Goal: Task Accomplishment & Management: Use online tool/utility

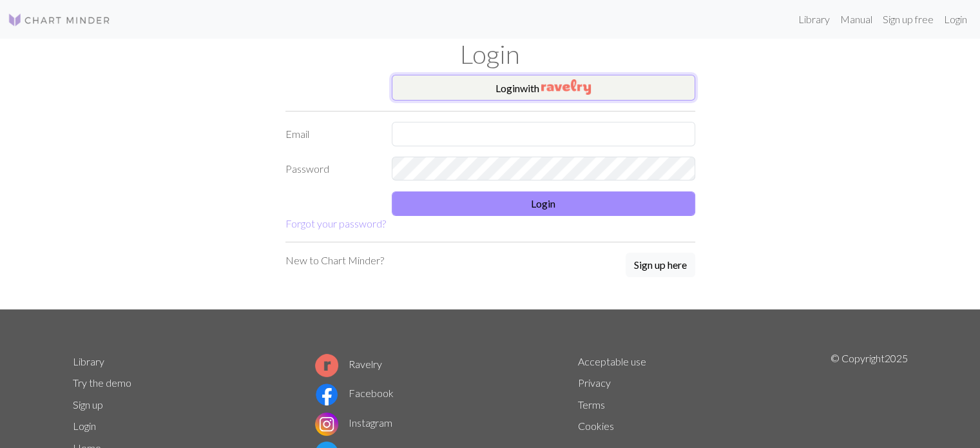
click at [515, 84] on button "Login with" at bounding box center [543, 88] width 303 height 26
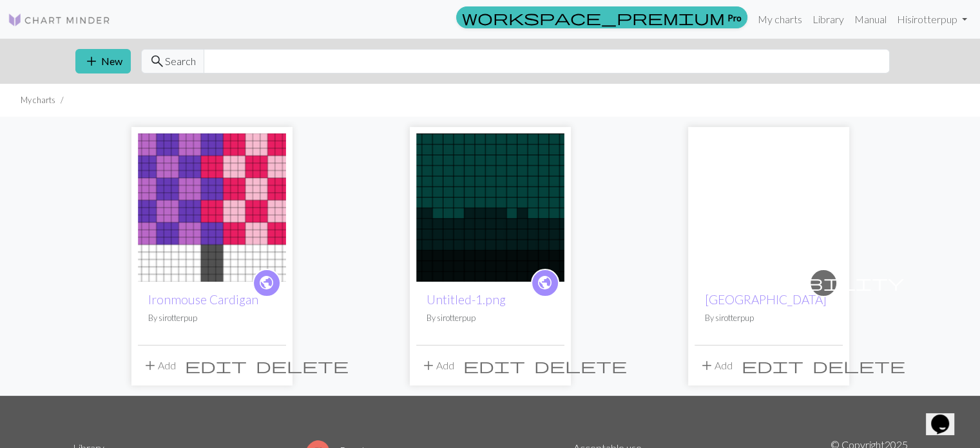
click at [247, 362] on span "edit" at bounding box center [216, 365] width 62 height 18
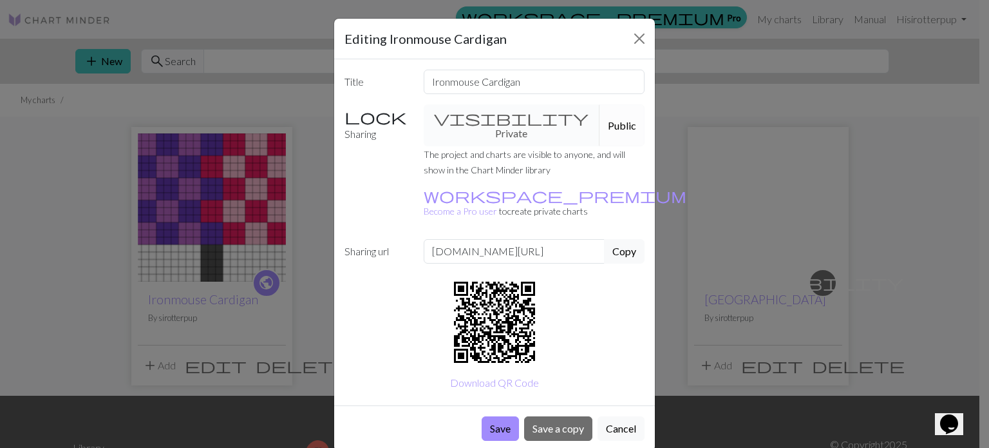
click at [301, 360] on div "Editing Ironmouse Cardigan Title Ironmouse Cardigan Sharing visibility Private …" at bounding box center [494, 224] width 989 height 448
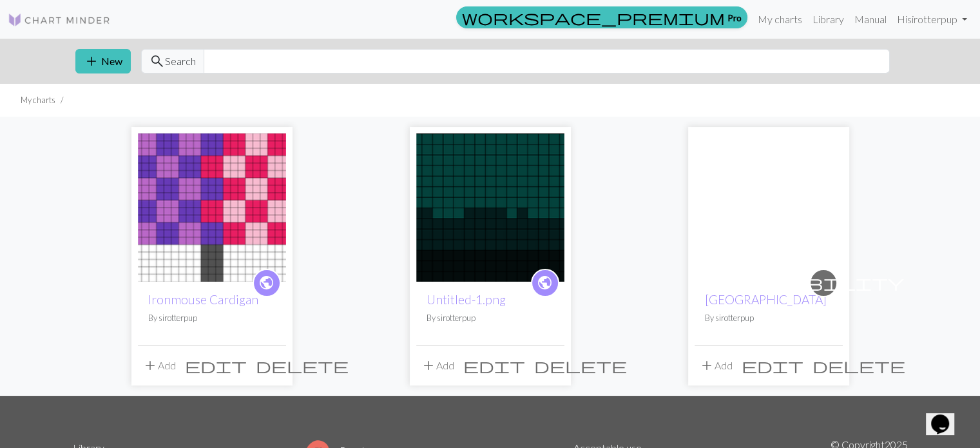
click at [240, 244] on img at bounding box center [212, 207] width 148 height 148
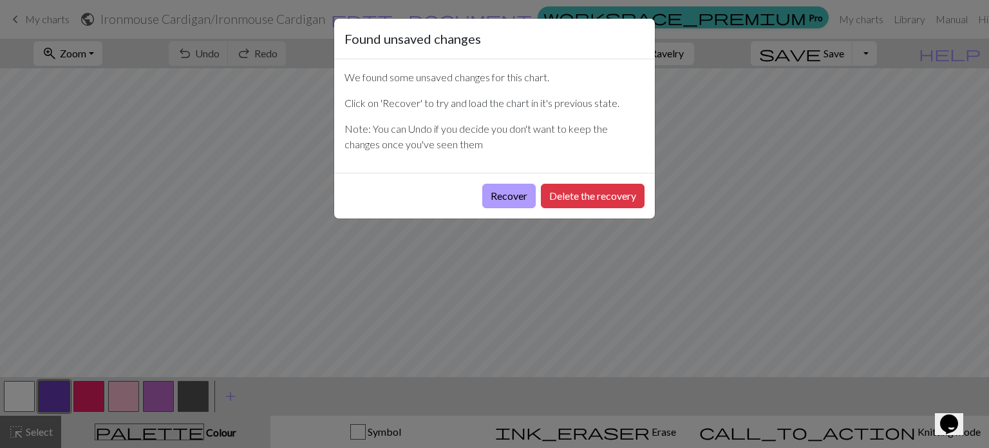
click at [516, 199] on button "Recover" at bounding box center [508, 196] width 53 height 24
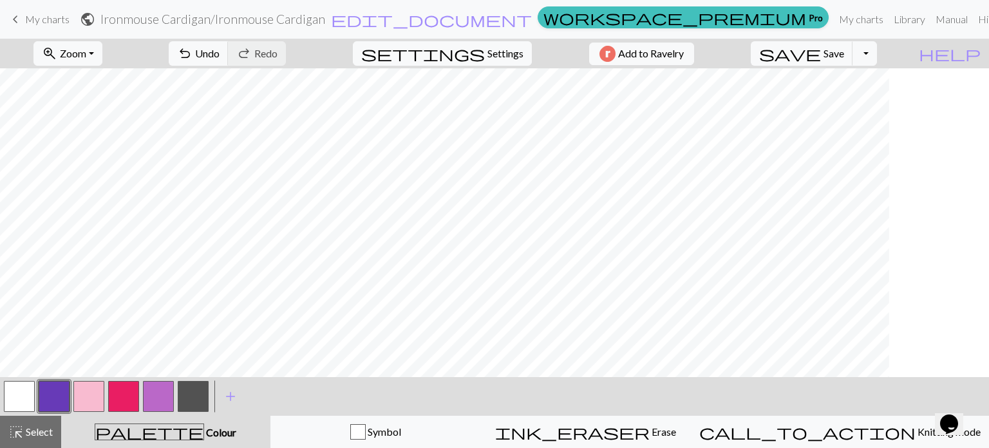
scroll to position [0, 1018]
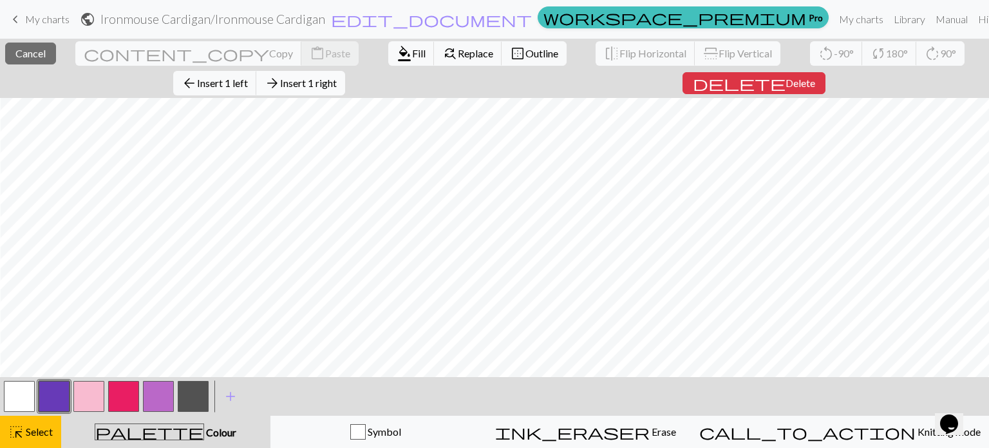
click at [337, 77] on span "Insert 1 right" at bounding box center [308, 83] width 57 height 12
click at [346, 77] on span "Insert 20 right" at bounding box center [314, 83] width 62 height 12
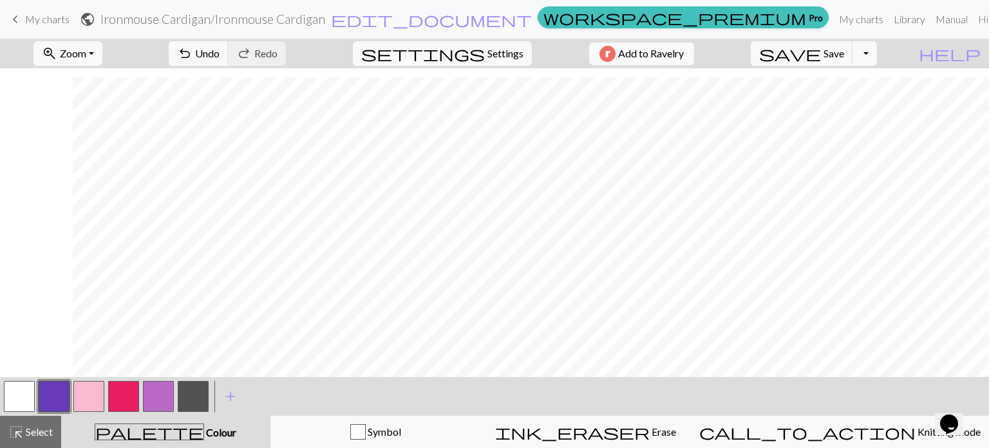
scroll to position [16, 1340]
click at [123, 393] on button "button" at bounding box center [123, 396] width 31 height 31
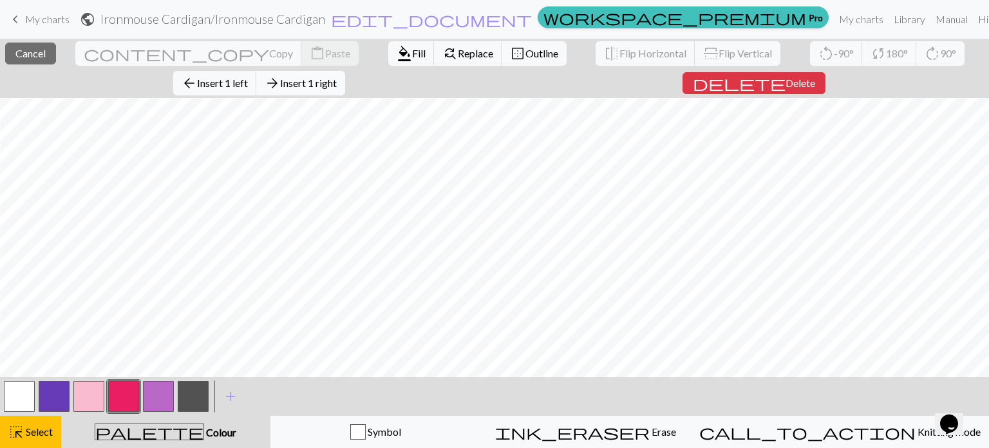
click at [337, 77] on span "Insert 1 right" at bounding box center [308, 83] width 57 height 12
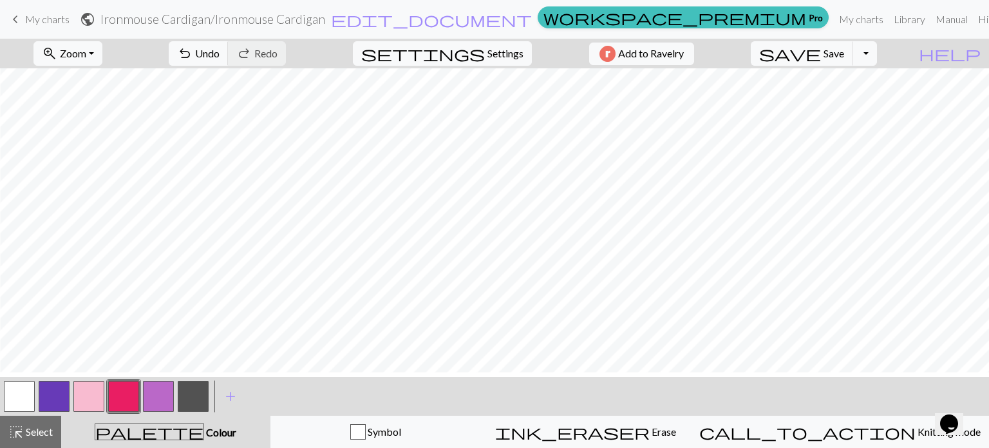
scroll to position [0, 1456]
click at [33, 435] on span "Select" at bounding box center [38, 431] width 29 height 12
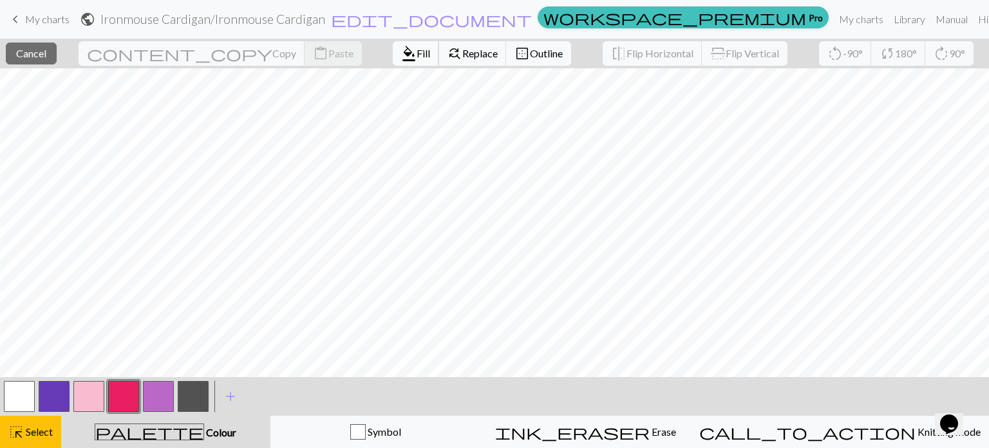
click at [417, 57] on span "Fill" at bounding box center [424, 53] width 14 height 12
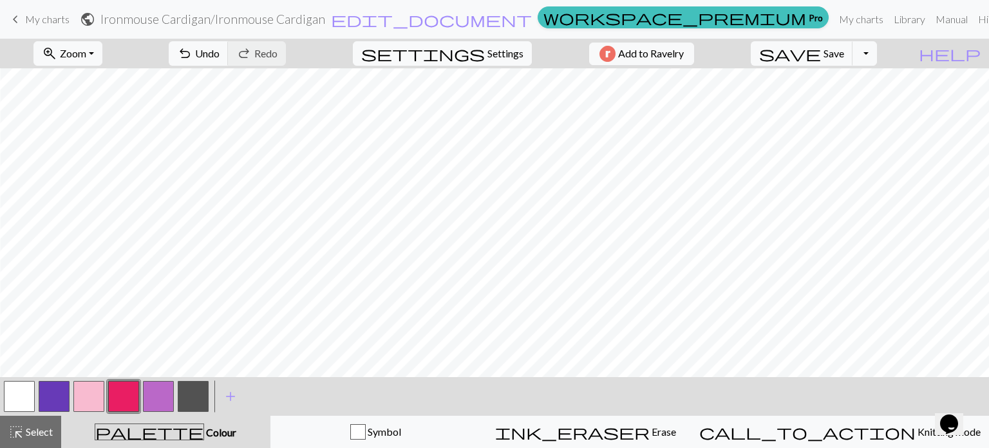
click at [93, 399] on button "button" at bounding box center [88, 396] width 31 height 31
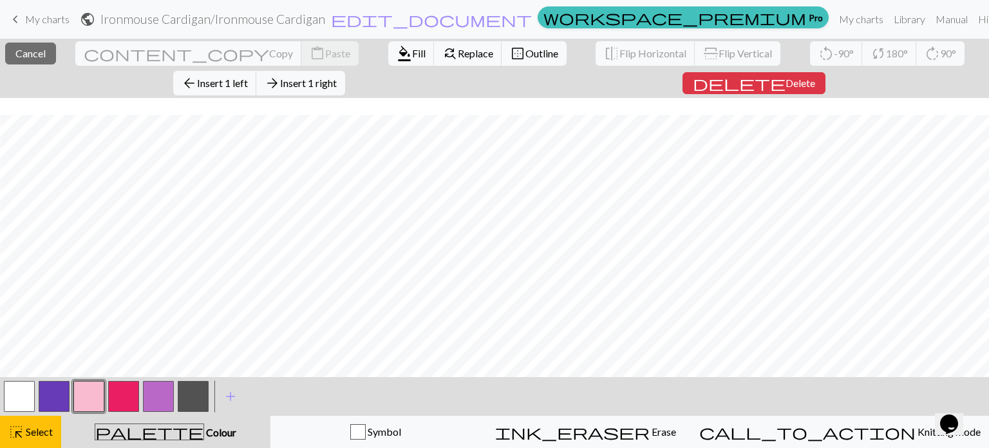
scroll to position [38, 1531]
click at [786, 80] on span "Delete" at bounding box center [801, 83] width 30 height 12
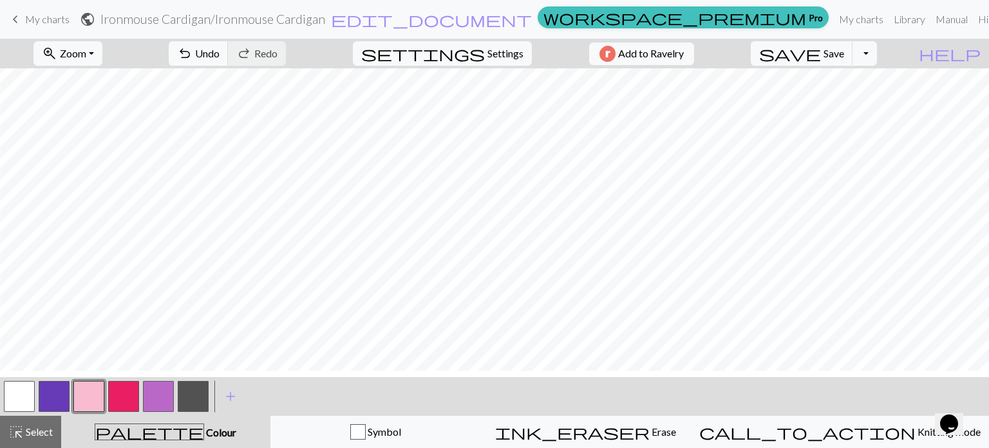
scroll to position [0, 1531]
click at [129, 392] on button "button" at bounding box center [123, 396] width 31 height 31
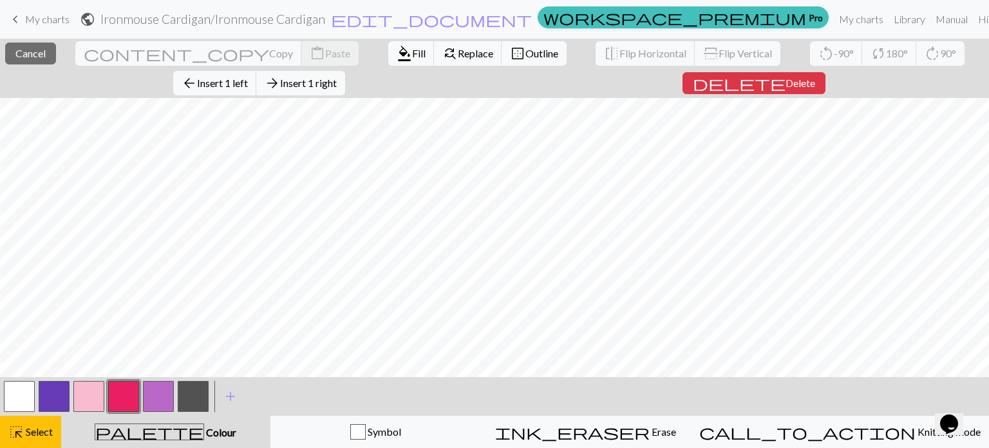
click at [571, 75] on div "close Cancel content_copy Copy content_paste Paste format_color_fill Fill find_…" at bounding box center [494, 68] width 989 height 59
click at [39, 437] on span "Select" at bounding box center [38, 431] width 29 height 12
click at [248, 77] on span "Insert 1 left" at bounding box center [222, 83] width 51 height 12
click at [337, 77] on span "Insert 1 right" at bounding box center [308, 83] width 57 height 12
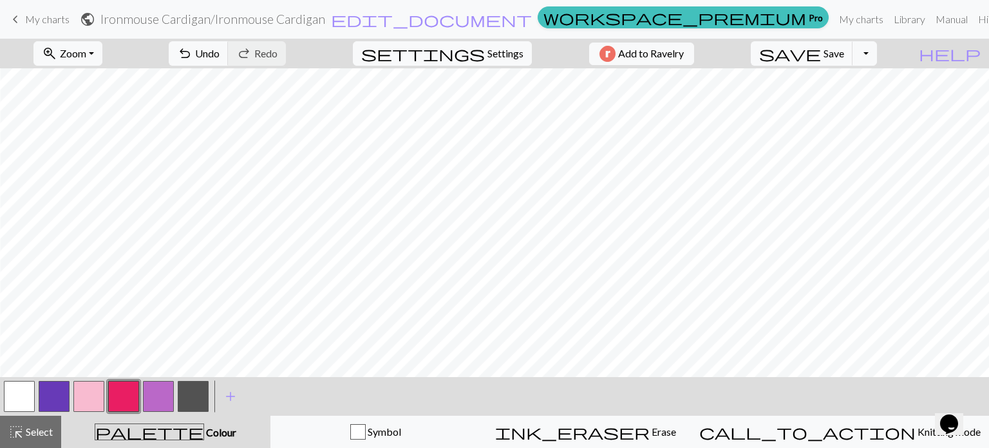
drag, startPoint x: 524, startPoint y: 381, endPoint x: 537, endPoint y: 381, distance: 12.9
click at [537, 381] on div "< > add Add a colour" at bounding box center [494, 396] width 989 height 39
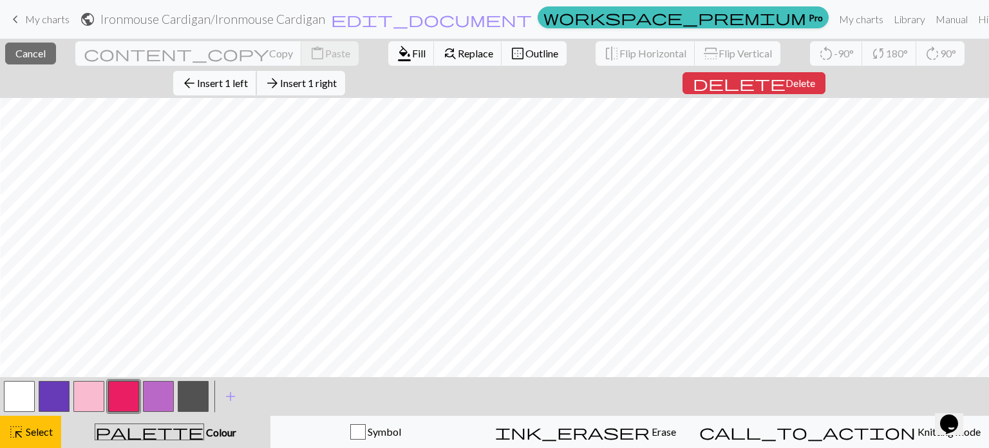
click at [248, 77] on span "Insert 1 left" at bounding box center [222, 83] width 51 height 12
click at [683, 85] on button "delete Delete" at bounding box center [754, 83] width 143 height 22
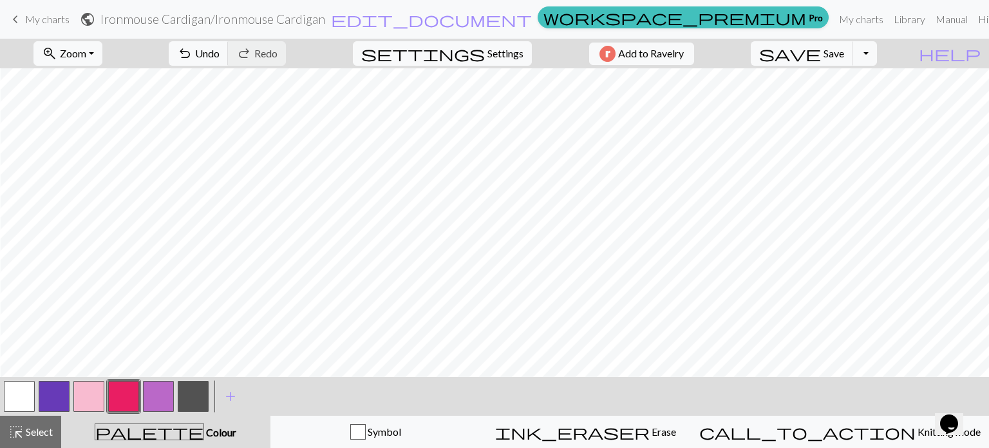
click at [167, 402] on button "button" at bounding box center [158, 396] width 31 height 31
click at [196, 393] on button "button" at bounding box center [193, 396] width 31 height 31
click at [25, 386] on button "button" at bounding box center [19, 396] width 31 height 31
click at [90, 396] on button "button" at bounding box center [88, 396] width 31 height 31
click at [117, 403] on button "button" at bounding box center [123, 396] width 31 height 31
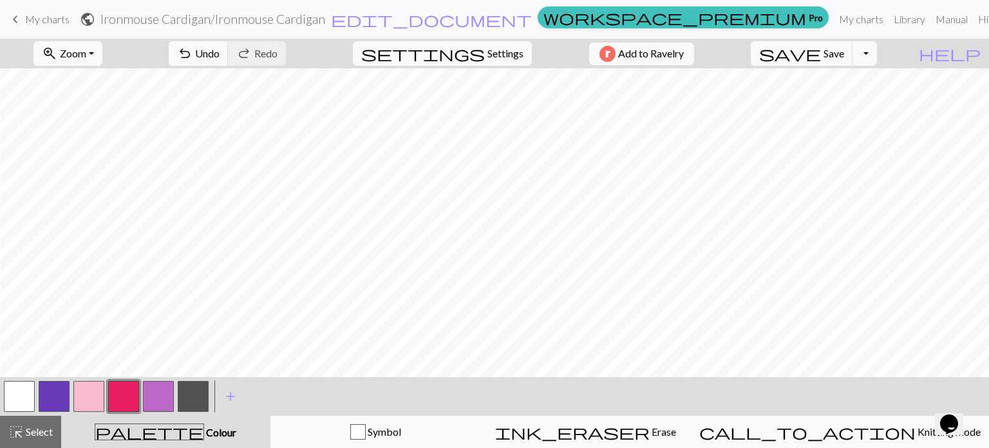
click at [57, 399] on button "button" at bounding box center [54, 396] width 31 height 31
click at [150, 400] on button "button" at bounding box center [158, 396] width 31 height 31
click at [53, 394] on button "button" at bounding box center [54, 396] width 31 height 31
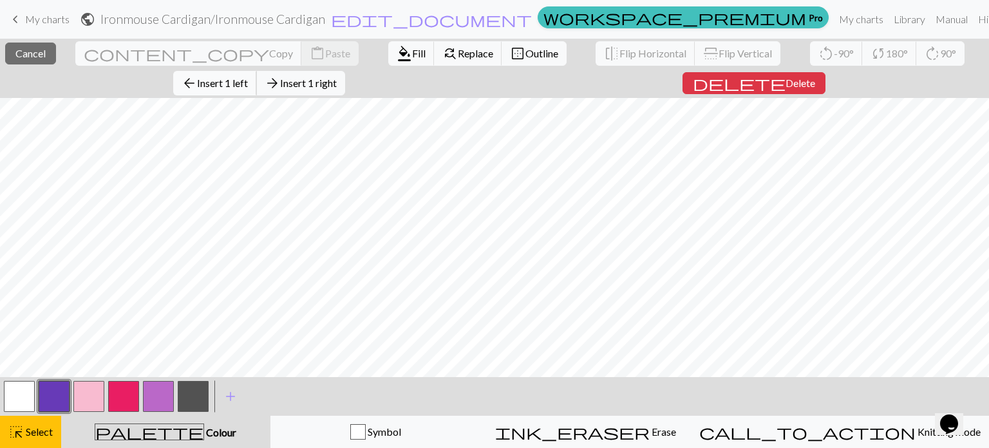
click at [248, 77] on span "Insert 1 left" at bounding box center [222, 83] width 51 height 12
click at [248, 77] on span "Insert 3 left" at bounding box center [222, 83] width 51 height 12
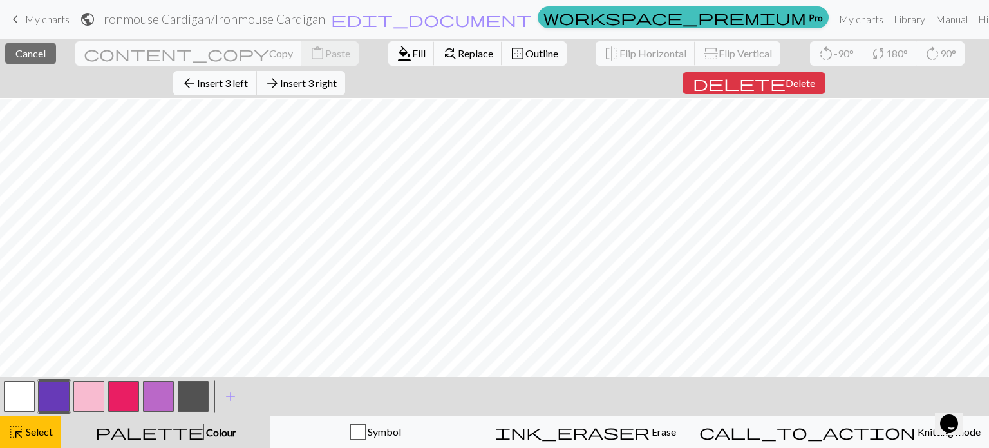
click at [248, 77] on span "Insert 3 left" at bounding box center [222, 83] width 51 height 12
click at [248, 77] on span "Insert 1 left" at bounding box center [222, 83] width 51 height 12
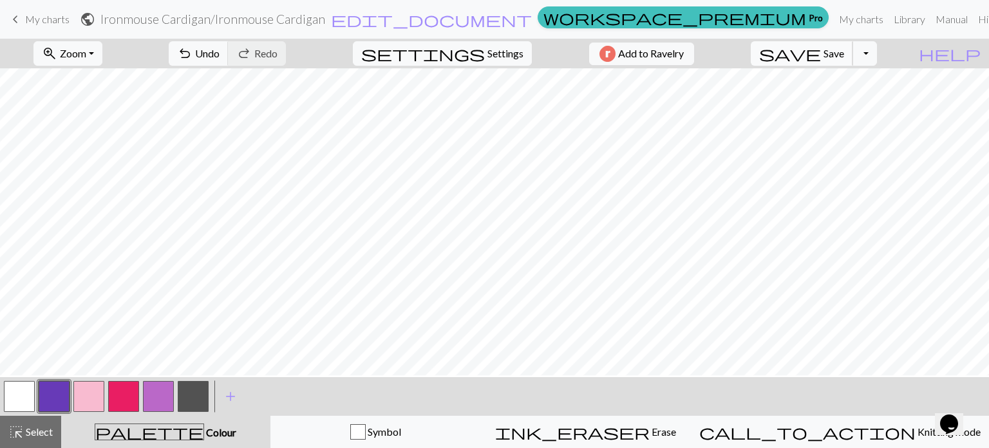
scroll to position [0, 0]
click at [31, 428] on span "Select" at bounding box center [38, 431] width 29 height 12
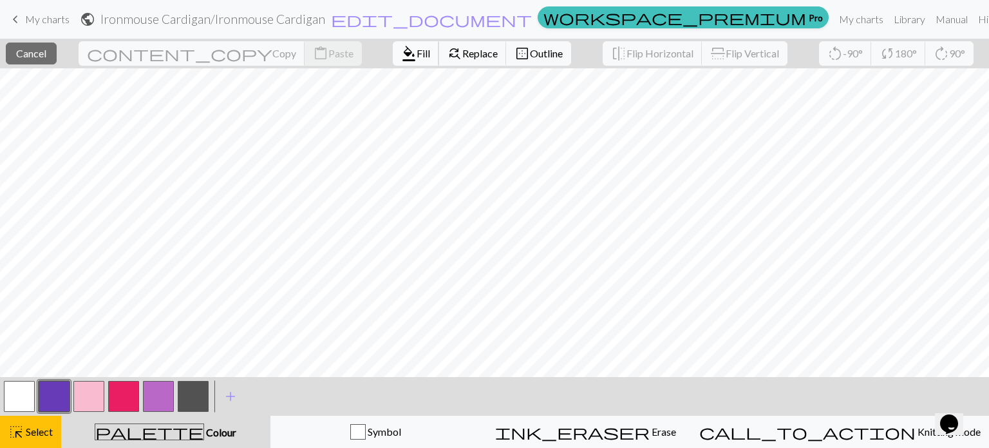
click at [393, 61] on button "format_color_fill Fill" at bounding box center [416, 53] width 46 height 24
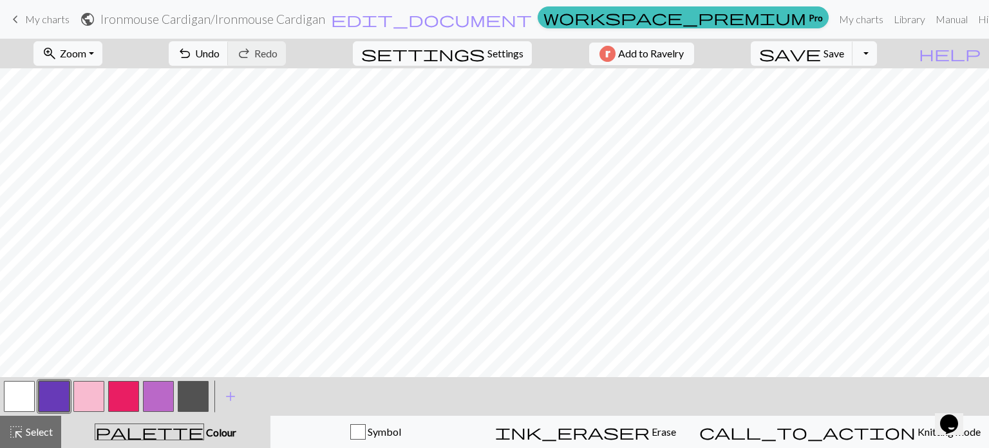
click at [162, 392] on button "button" at bounding box center [158, 396] width 31 height 31
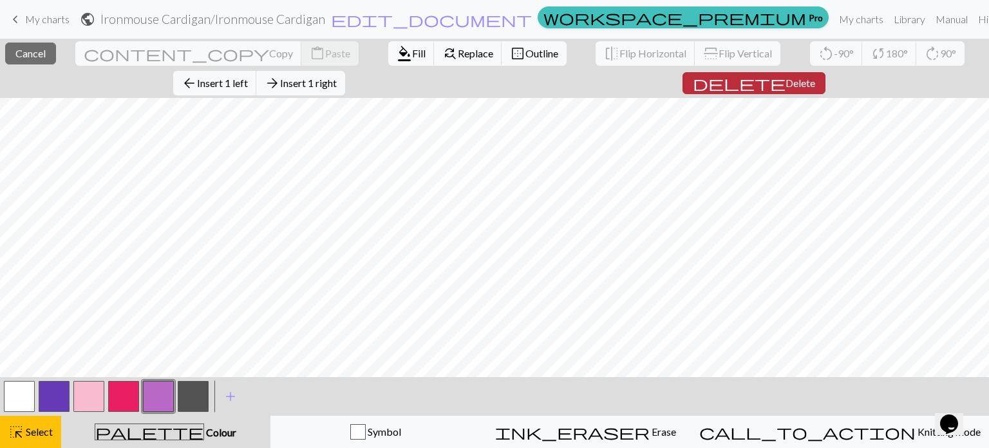
click at [693, 85] on span "delete" at bounding box center [739, 83] width 93 height 18
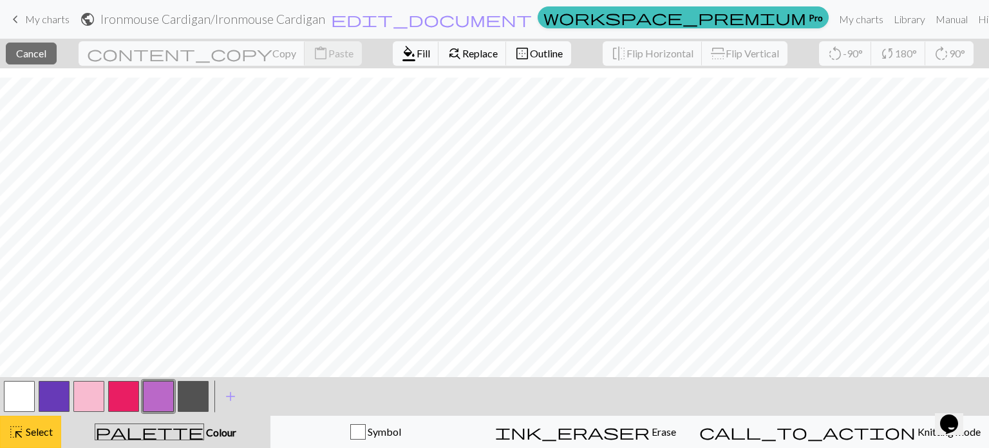
click at [44, 435] on span "Select" at bounding box center [38, 431] width 29 height 12
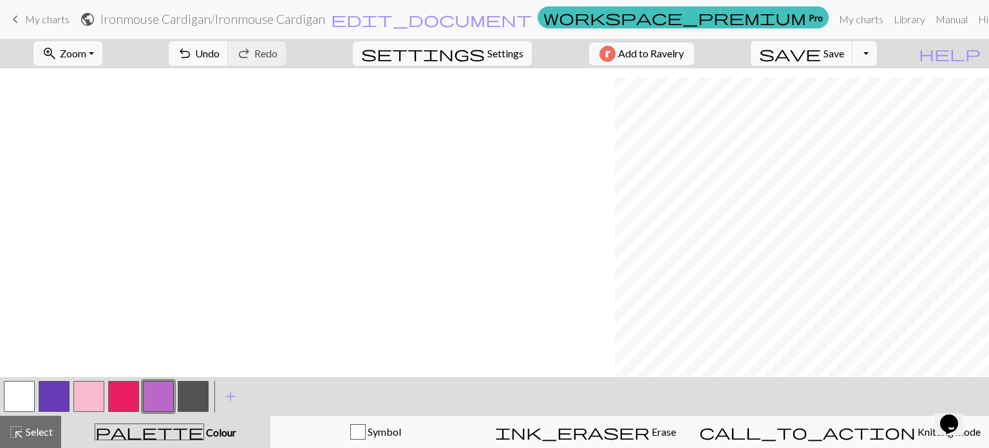
scroll to position [16, 2539]
